Goal: Task Accomplishment & Management: Complete application form

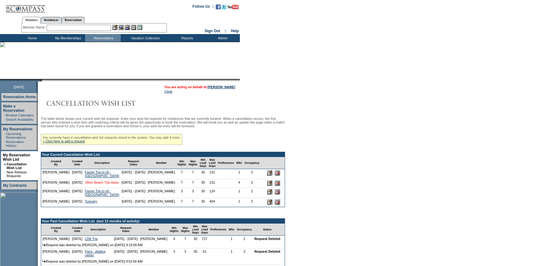
click at [85, 184] on link "Other Beach Trip Ideas" at bounding box center [102, 182] width 34 height 4
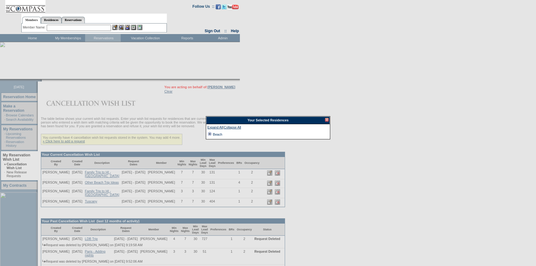
click at [210, 132] on td at bounding box center [209, 134] width 5 height 7
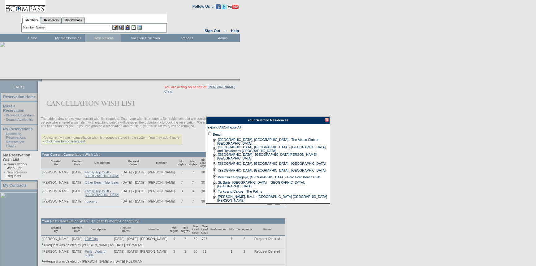
click at [325, 120] on div at bounding box center [327, 120] width 4 height 4
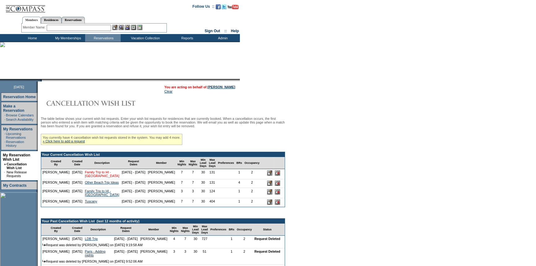
click at [88, 178] on link "Family Trip to HI - [GEOGRAPHIC_DATA]" at bounding box center [102, 173] width 34 height 7
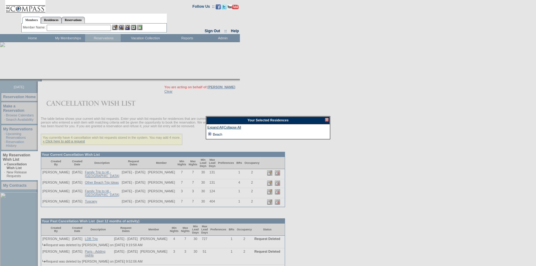
click at [210, 133] on td at bounding box center [209, 134] width 5 height 7
click at [213, 140] on td at bounding box center [214, 141] width 5 height 7
click at [326, 119] on div at bounding box center [327, 120] width 4 height 4
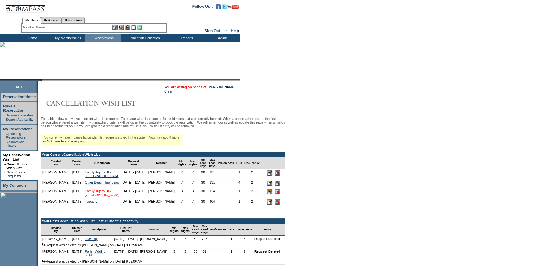
click at [96, 196] on link "Family Trip to HI - Grand Wailea" at bounding box center [102, 192] width 34 height 7
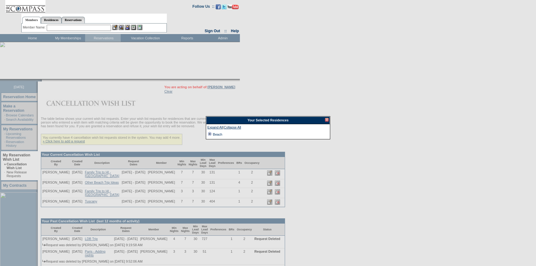
click at [209, 133] on td at bounding box center [209, 134] width 5 height 7
click at [326, 119] on div at bounding box center [327, 120] width 4 height 4
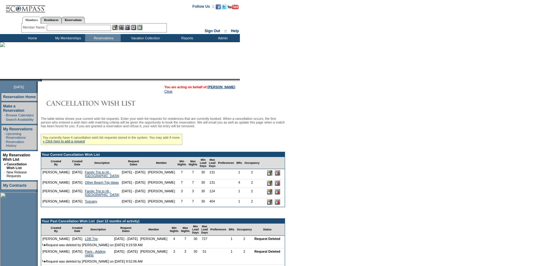
click at [267, 194] on input "image" at bounding box center [269, 191] width 5 height 5
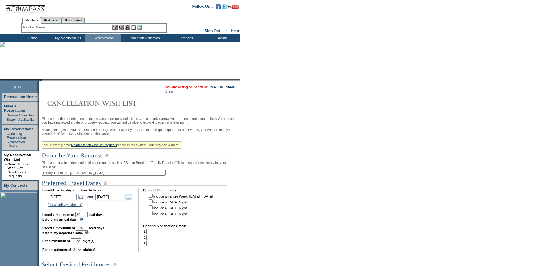
click at [131, 200] on link "Open the calendar popup." at bounding box center [128, 196] width 7 height 7
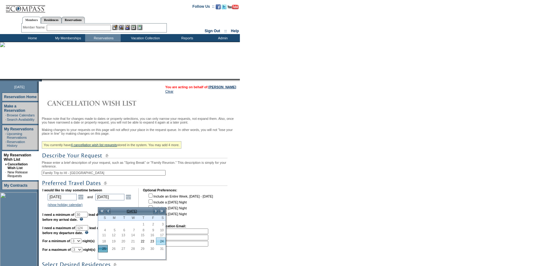
click at [161, 241] on link "24" at bounding box center [160, 241] width 9 height 7
type input "2026-01-24"
type input "1/24/2026"
type input "113"
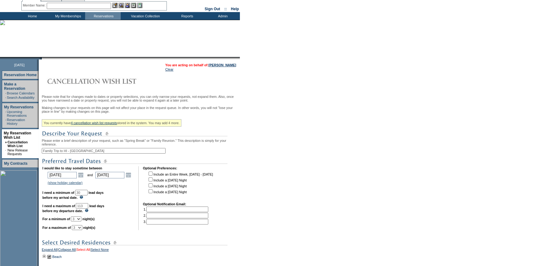
scroll to position [56, 0]
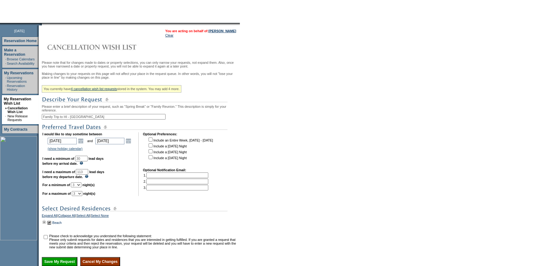
click at [81, 187] on select "1 2 3 4 5 6 7 8 9 10 11 12 13 14" at bounding box center [76, 184] width 11 height 5
select select "2"
click at [78, 187] on select "1 2 3 4 5 6 7 8 9 10 11 12 13 14" at bounding box center [76, 184] width 11 height 5
drag, startPoint x: 83, startPoint y: 203, endPoint x: 84, endPoint y: 199, distance: 3.6
click at [82, 196] on select "1 2 3 4 5 6 7 8 9 10 11 12 13 14" at bounding box center [77, 193] width 11 height 5
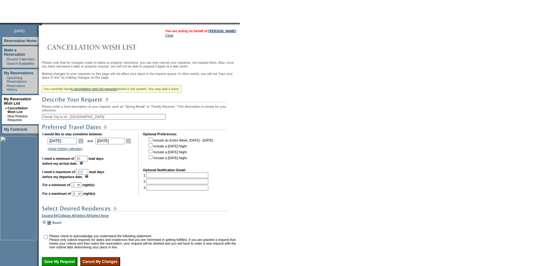
select select "2"
click at [79, 196] on select "1 2 3 4 5 6 7 8 9 10 11 12 13 14" at bounding box center [77, 193] width 11 height 5
click at [48, 239] on input "checkbox" at bounding box center [46, 237] width 4 height 4
checkbox input "true"
click at [114, 196] on td "I would like to stay sometime between 2026-01-22 1/22/2026 Open the calendar po…" at bounding box center [88, 164] width 92 height 64
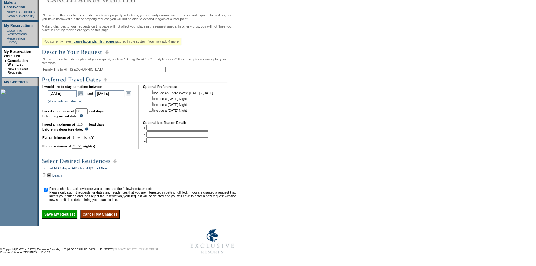
scroll to position [114, 0]
click at [66, 213] on input "Save My Request" at bounding box center [60, 213] width 36 height 9
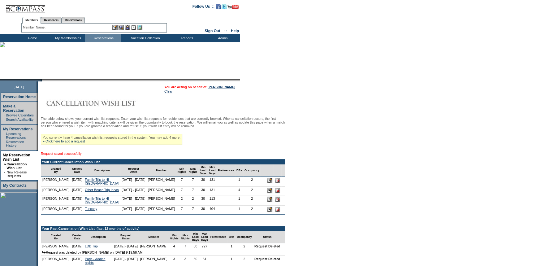
click at [267, 202] on input "image" at bounding box center [269, 198] width 5 height 5
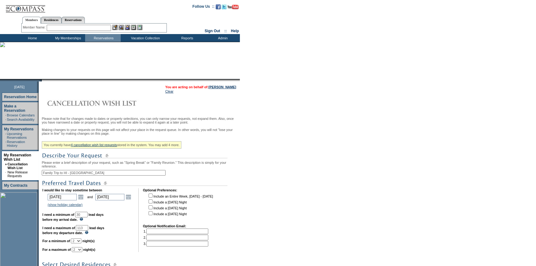
click at [45, 175] on input "Family Trip to HI - [GEOGRAPHIC_DATA]" at bounding box center [104, 173] width 124 height 6
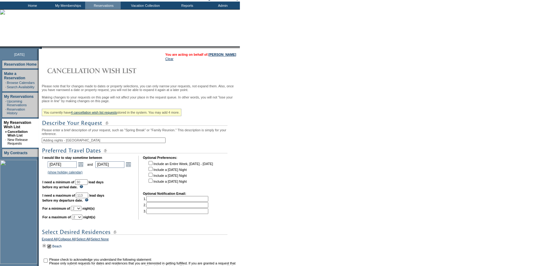
scroll to position [84, 0]
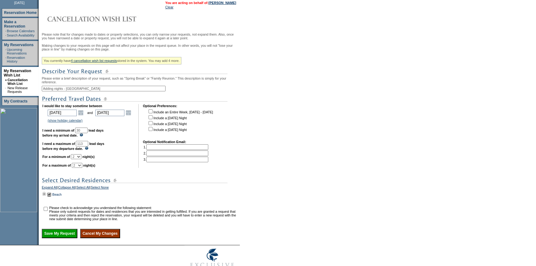
type input "Adding nights - Grand Wailea"
click at [46, 211] on input "checkbox" at bounding box center [46, 209] width 4 height 4
checkbox input "true"
click at [62, 238] on input "Save My Request" at bounding box center [60, 233] width 36 height 9
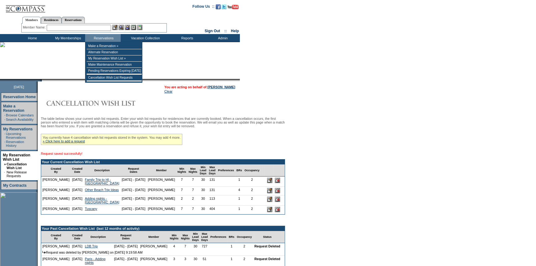
click at [91, 28] on input "text" at bounding box center [79, 28] width 64 height 6
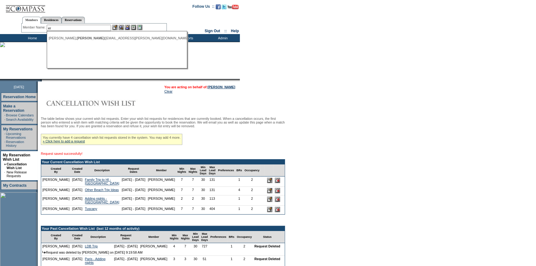
type input "e"
click at [87, 45] on div "[PERSON_NAME] ([PERSON_NAME][EMAIL_ADDRESS][DOMAIN_NAME])" at bounding box center [117, 46] width 136 height 4
type input "[PERSON_NAME] ([PERSON_NAME][EMAIL_ADDRESS][DOMAIN_NAME])"
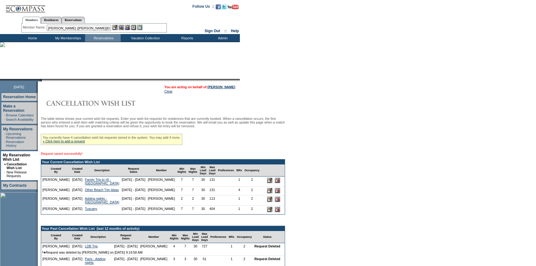
click at [128, 28] on img at bounding box center [127, 27] width 5 height 5
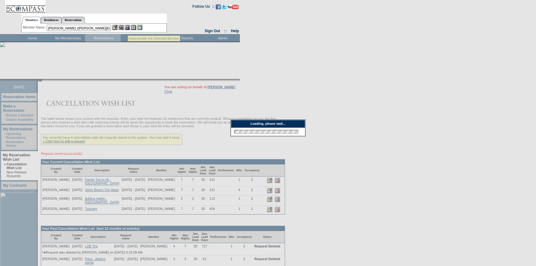
click at [122, 27] on img at bounding box center [120, 27] width 5 height 5
